Goal: Task Accomplishment & Management: Use online tool/utility

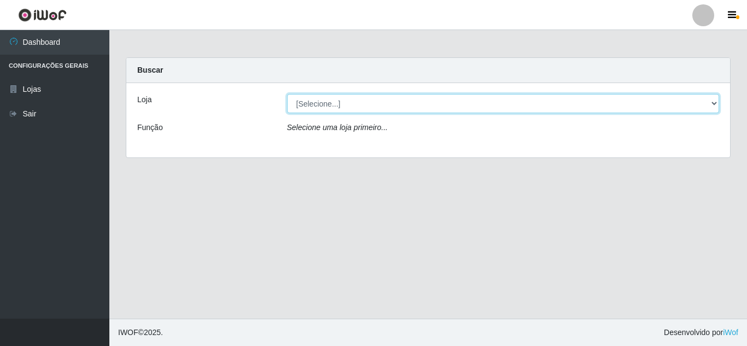
drag, startPoint x: 346, startPoint y: 109, endPoint x: 343, endPoint y: 104, distance: 5.9
click at [343, 104] on select "[Selecione...] Rede Compras Supermercados - LOJA 5" at bounding box center [503, 103] width 432 height 19
select select "397"
click at [287, 94] on select "[Selecione...] Rede Compras Supermercados - LOJA 5" at bounding box center [503, 103] width 432 height 19
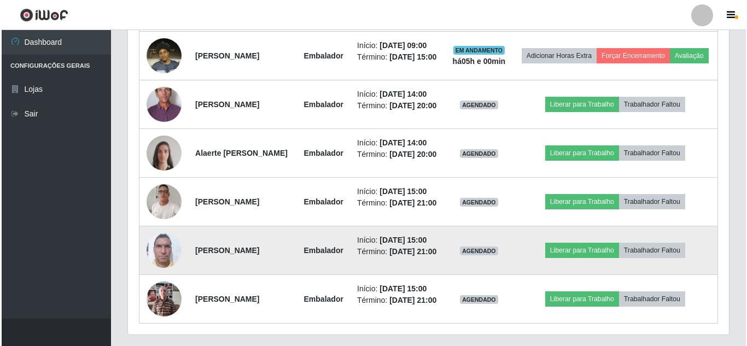
scroll to position [459, 0]
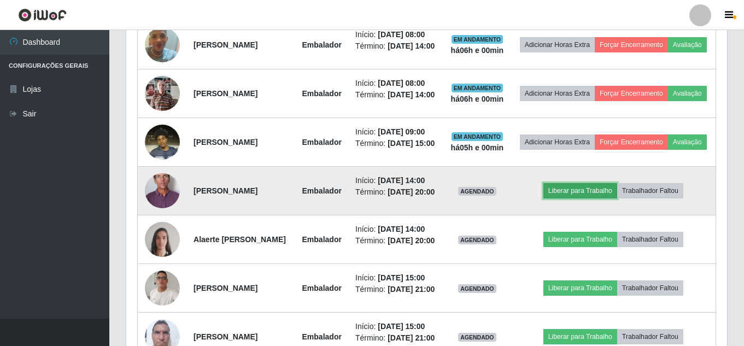
click at [582, 198] on button "Liberar para Trabalho" at bounding box center [580, 190] width 74 height 15
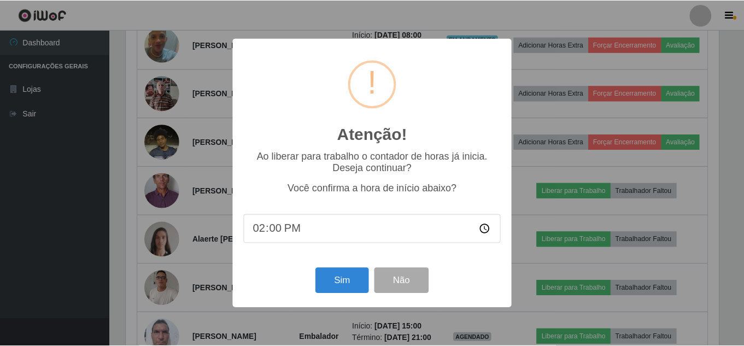
scroll to position [227, 595]
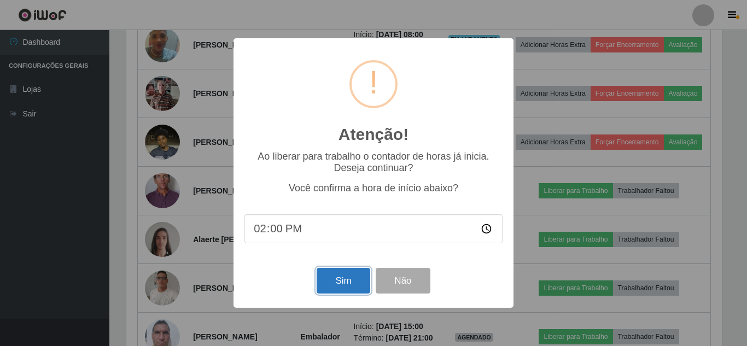
click at [341, 281] on button "Sim" at bounding box center [342, 281] width 53 height 26
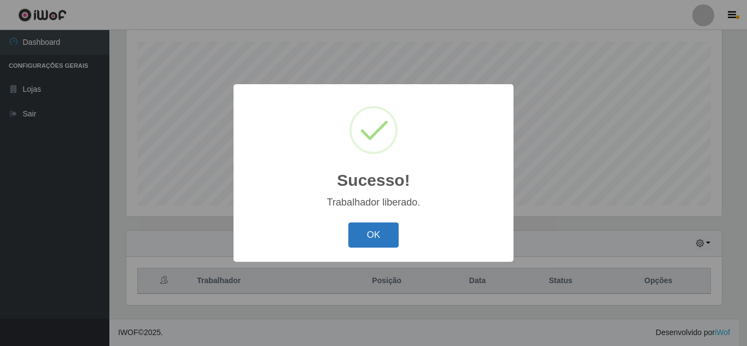
click at [378, 248] on button "OK" at bounding box center [373, 235] width 51 height 26
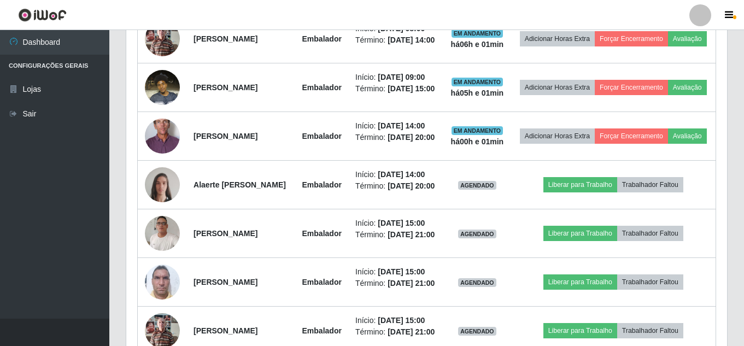
scroll to position [732, 0]
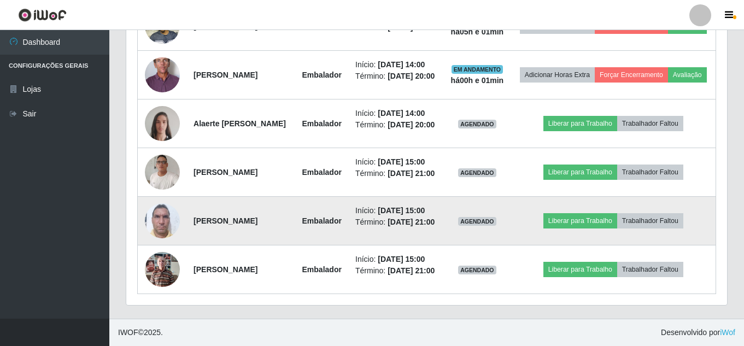
click at [149, 197] on img at bounding box center [162, 220] width 35 height 46
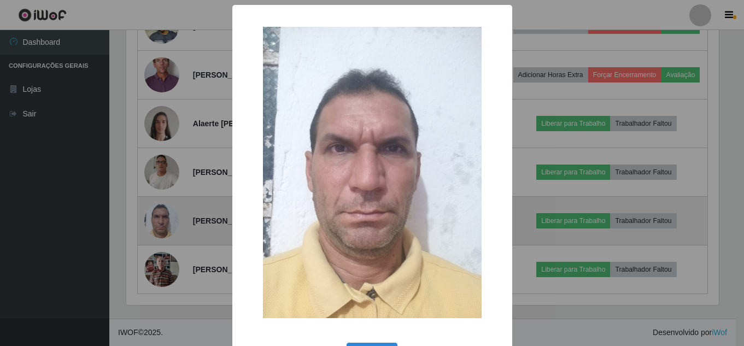
scroll to position [227, 595]
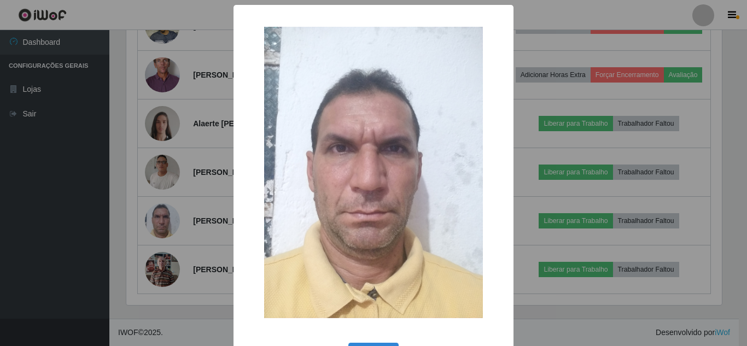
click at [150, 190] on div "× OK Cancel" at bounding box center [373, 173] width 747 height 346
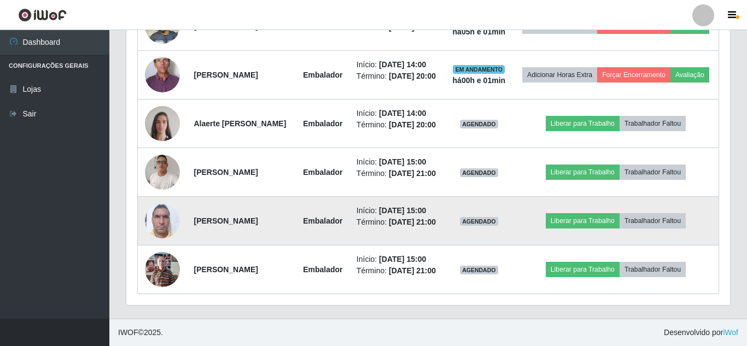
scroll to position [227, 601]
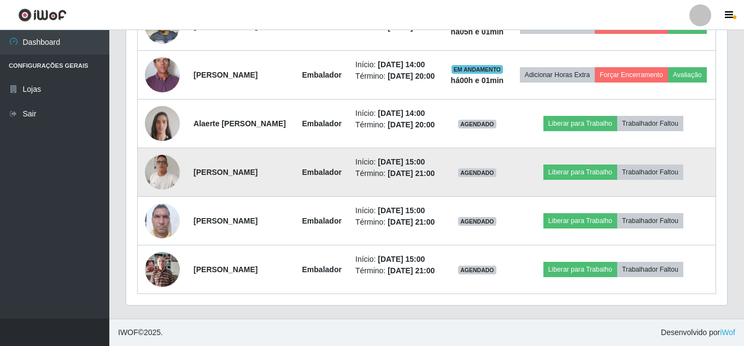
click at [155, 149] on img at bounding box center [162, 172] width 35 height 47
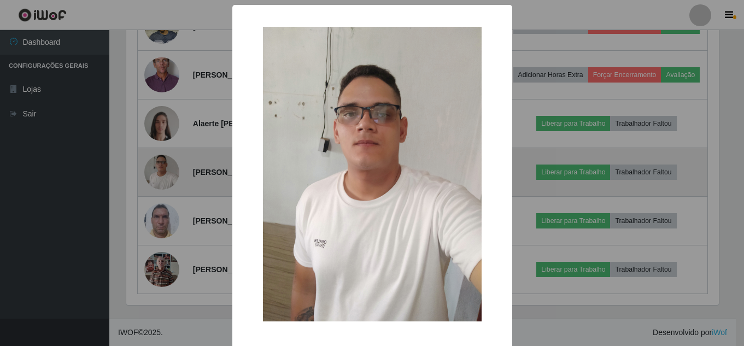
scroll to position [227, 595]
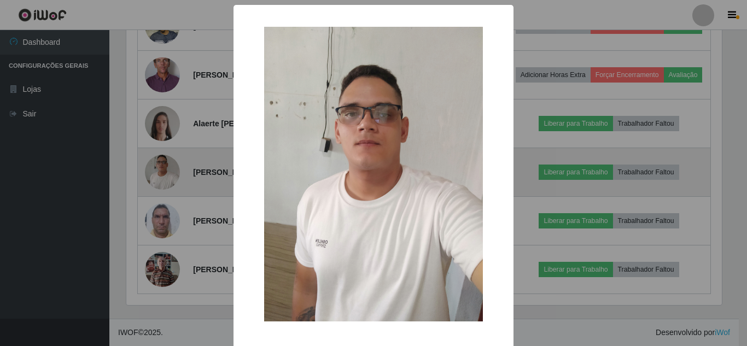
click at [155, 125] on div "× OK Cancel" at bounding box center [373, 173] width 747 height 346
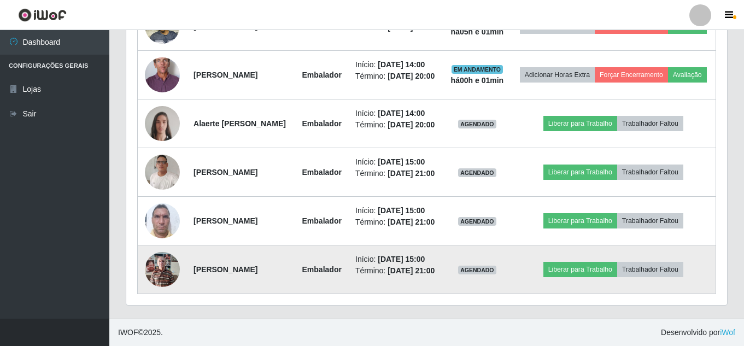
scroll to position [227, 601]
click at [156, 247] on img at bounding box center [162, 269] width 35 height 46
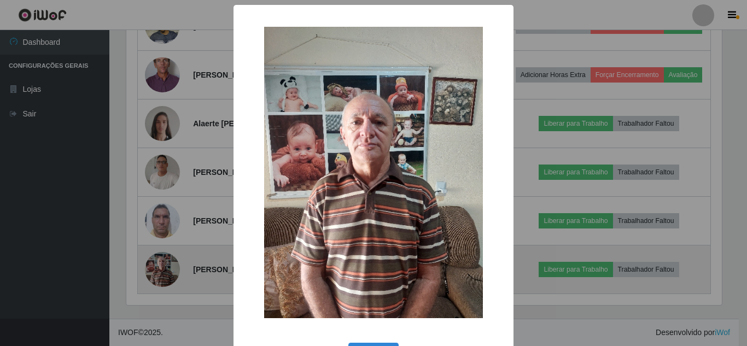
click at [156, 247] on div "× OK Cancel" at bounding box center [373, 173] width 747 height 346
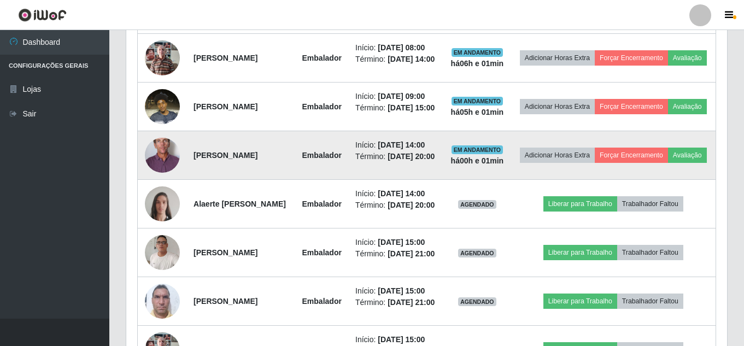
scroll to position [513, 0]
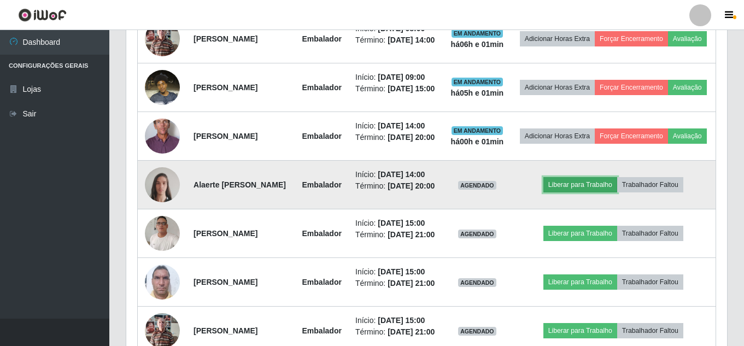
click at [617, 192] on button "Liberar para Trabalho" at bounding box center [580, 184] width 74 height 15
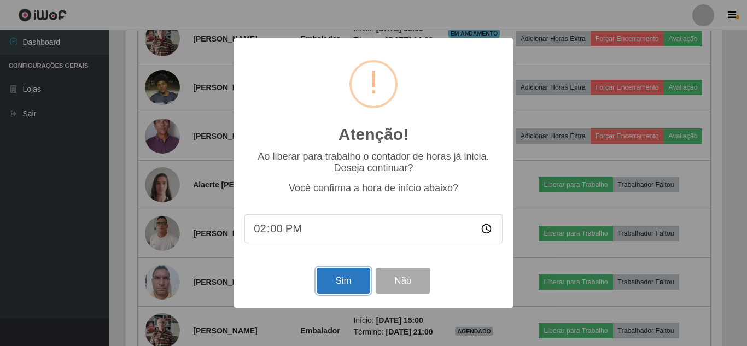
click at [345, 278] on button "Sim" at bounding box center [342, 281] width 53 height 26
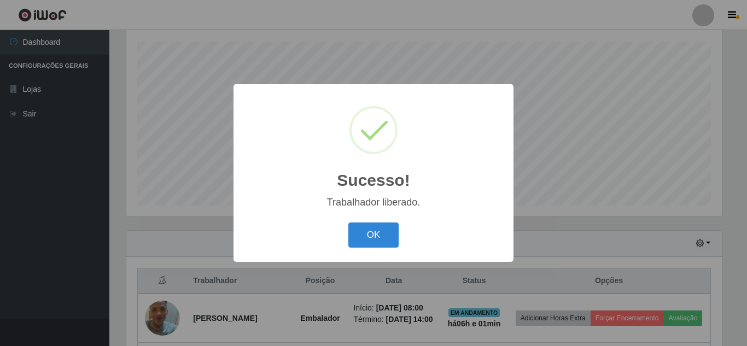
click at [340, 238] on div "OK Cancel" at bounding box center [373, 234] width 258 height 31
drag, startPoint x: 380, startPoint y: 232, endPoint x: 369, endPoint y: 208, distance: 26.9
click at [383, 216] on div "Sucesso! × Trabalhador liberado. OK Cancel" at bounding box center [373, 172] width 280 height 177
click at [383, 231] on button "OK" at bounding box center [373, 235] width 51 height 26
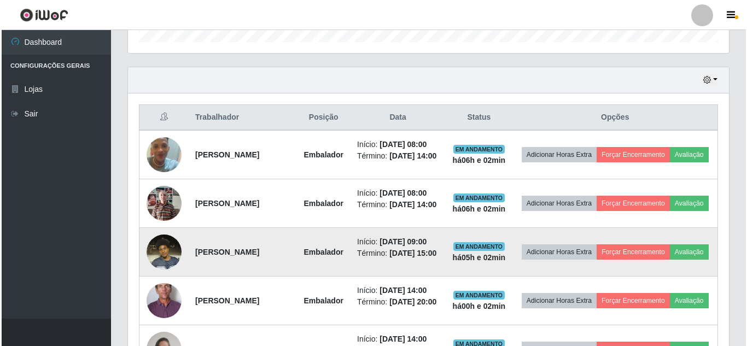
scroll to position [349, 0]
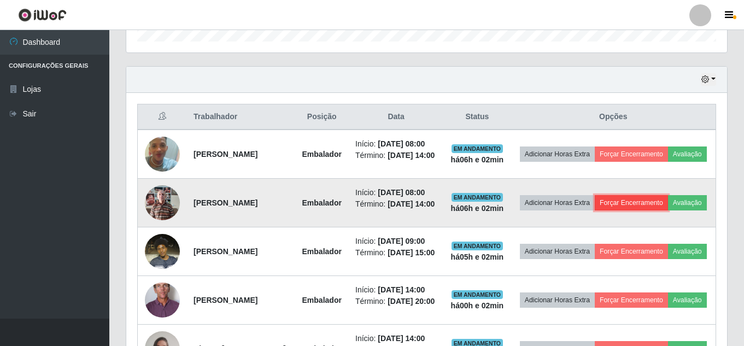
click at [651, 210] on button "Forçar Encerramento" at bounding box center [631, 202] width 73 height 15
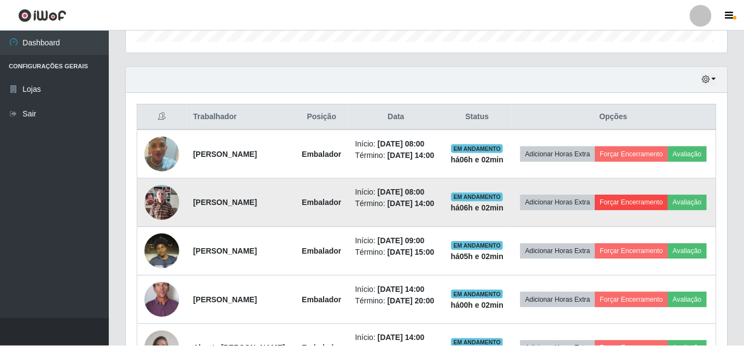
scroll to position [227, 595]
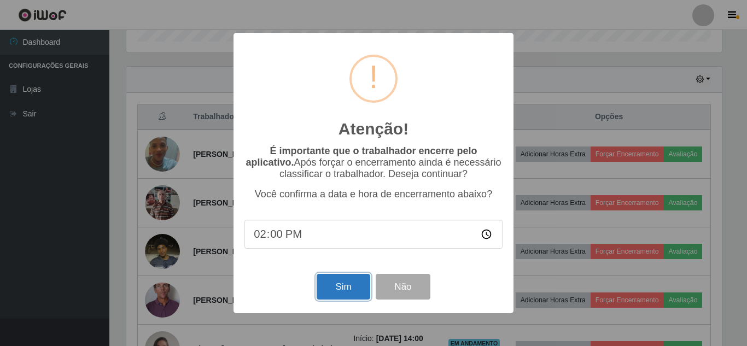
click at [350, 287] on button "Sim" at bounding box center [342, 287] width 53 height 26
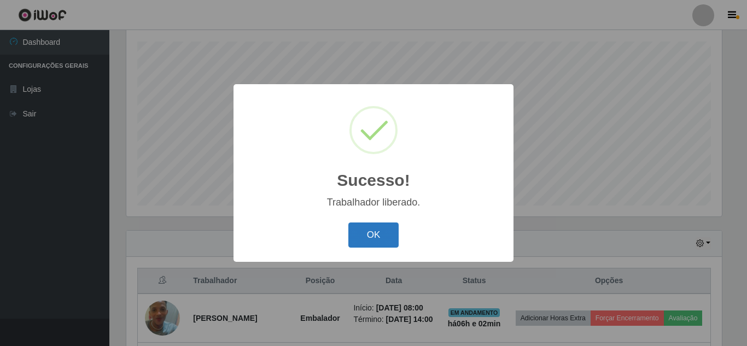
click at [385, 230] on button "OK" at bounding box center [373, 235] width 51 height 26
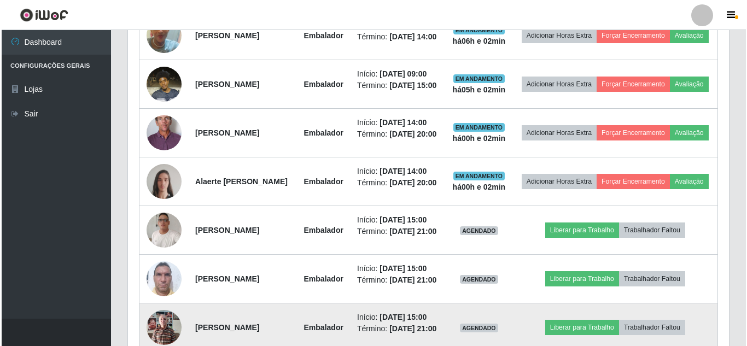
scroll to position [390, 0]
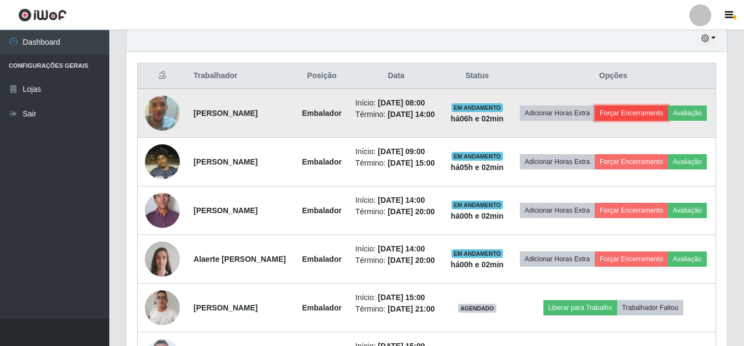
click at [668, 117] on button "Forçar Encerramento" at bounding box center [631, 112] width 73 height 15
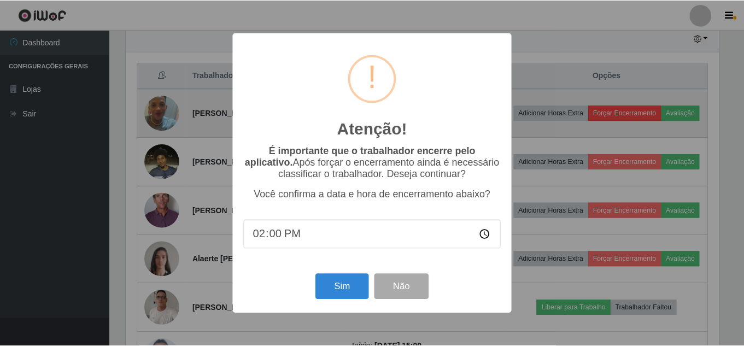
scroll to position [227, 595]
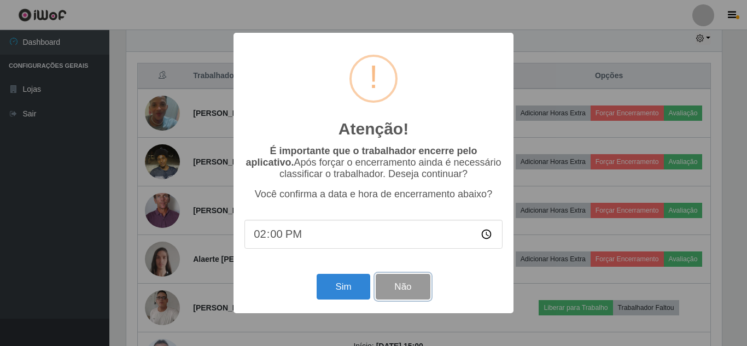
click at [415, 294] on button "Não" at bounding box center [402, 287] width 54 height 26
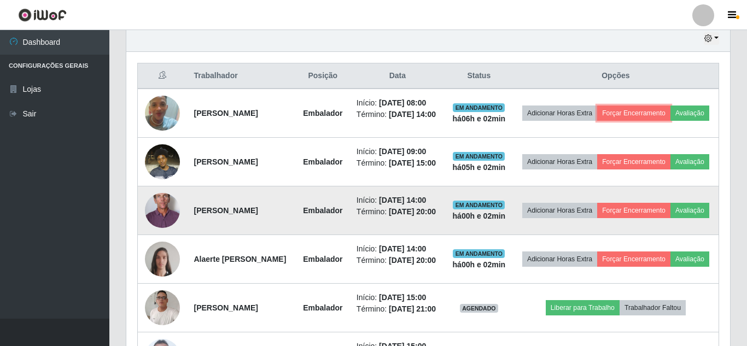
scroll to position [227, 601]
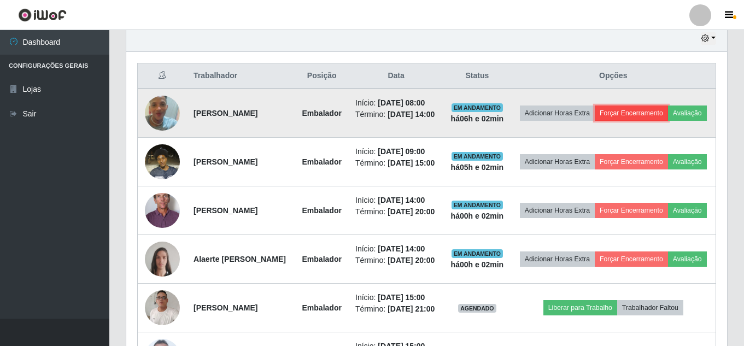
click at [662, 116] on button "Forçar Encerramento" at bounding box center [631, 112] width 73 height 15
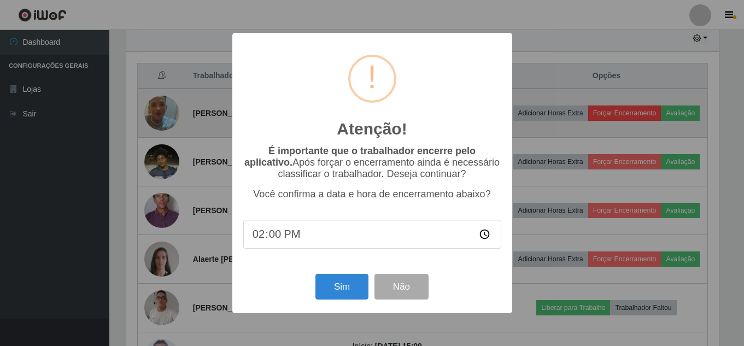
scroll to position [227, 595]
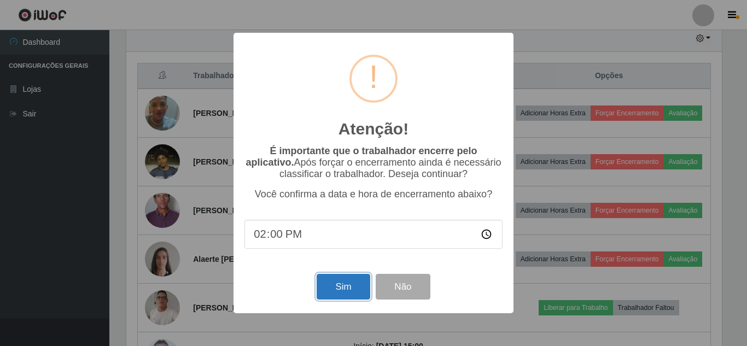
click at [346, 286] on button "Sim" at bounding box center [342, 287] width 53 height 26
